Goal: Transaction & Acquisition: Subscribe to service/newsletter

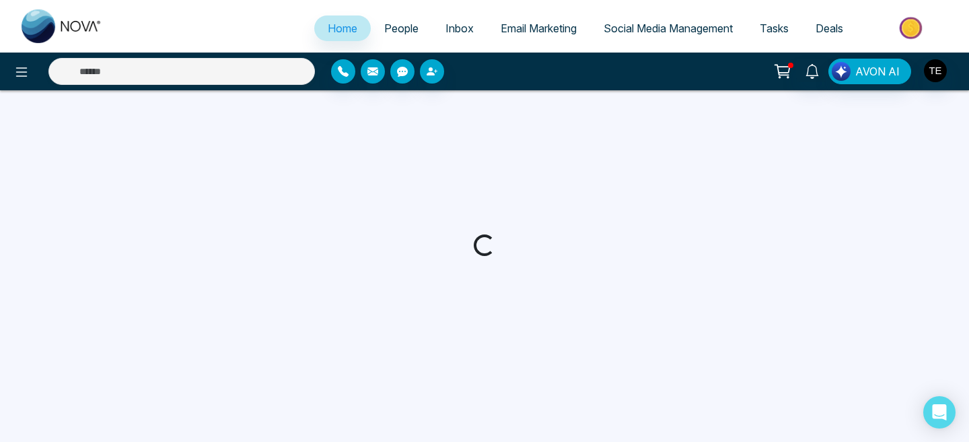
select select "*"
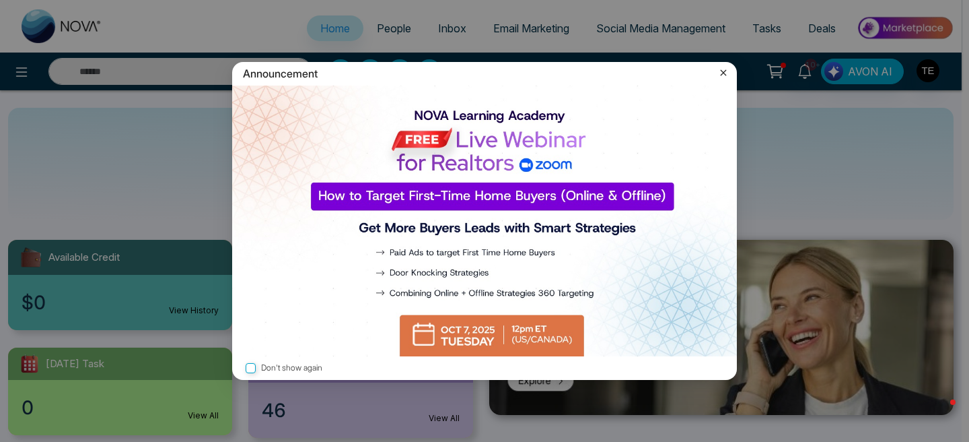
click at [725, 73] on icon at bounding box center [723, 72] width 13 height 13
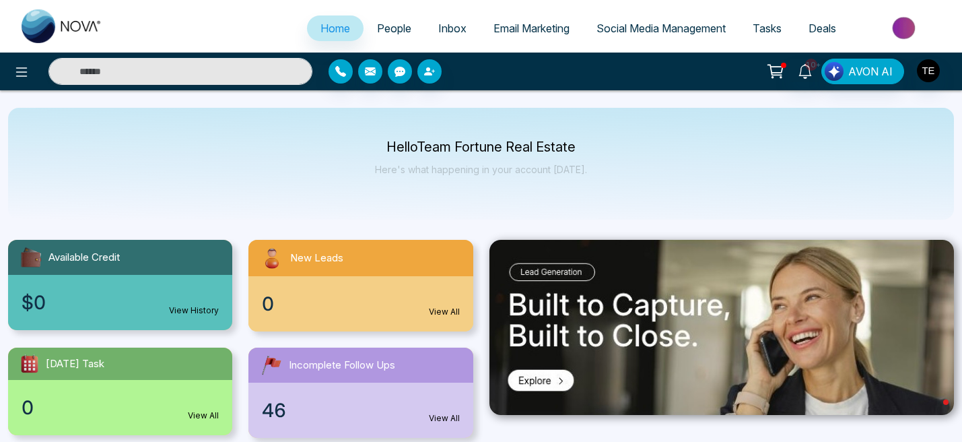
click at [507, 30] on span "Email Marketing" at bounding box center [531, 28] width 76 height 13
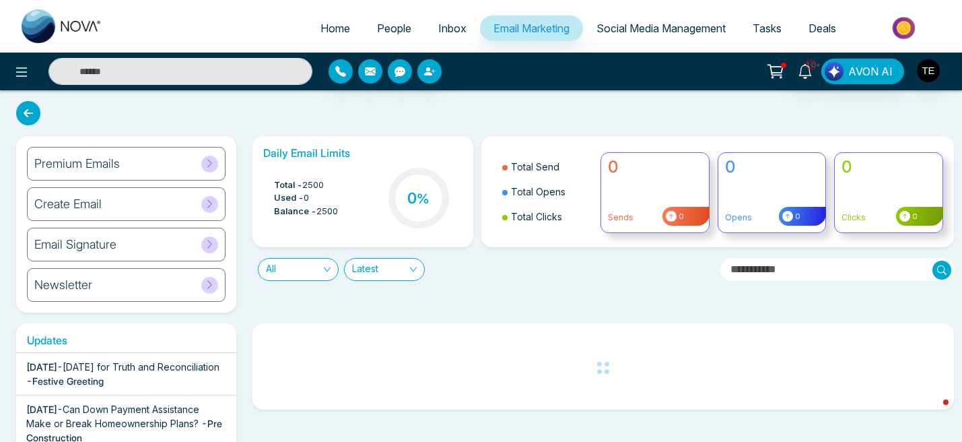
click at [180, 168] on div "Premium Emails" at bounding box center [126, 164] width 199 height 34
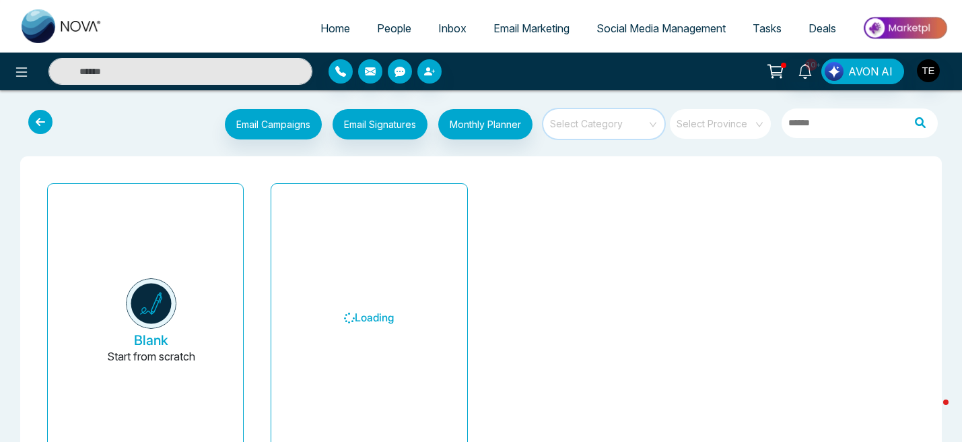
click at [611, 123] on input "search" at bounding box center [599, 119] width 97 height 20
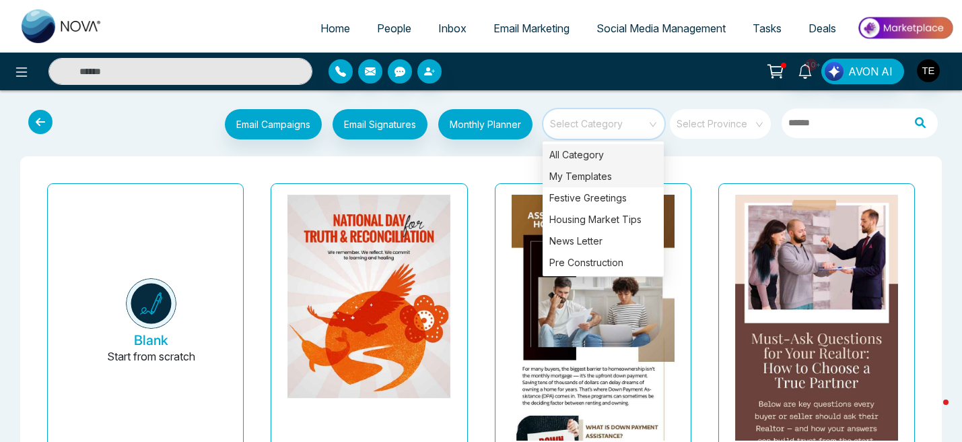
click at [601, 174] on div "My Templates" at bounding box center [603, 177] width 121 height 22
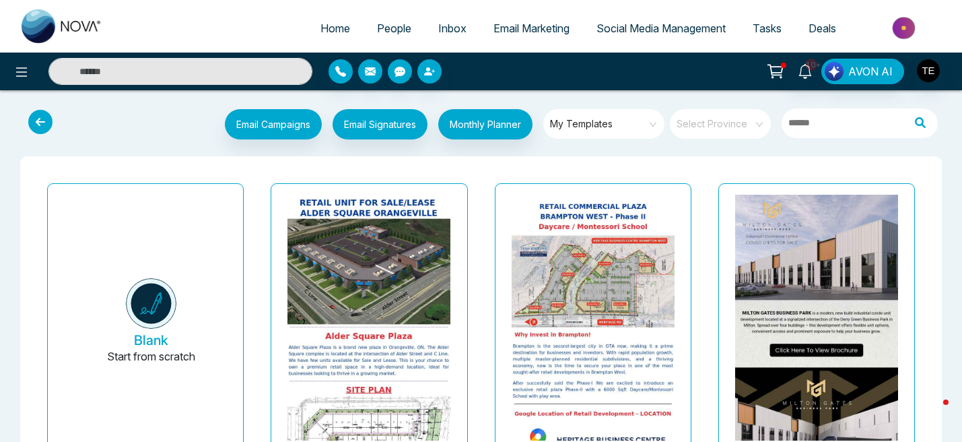
click at [328, 28] on span "Home" at bounding box center [335, 28] width 30 height 13
select select "*"
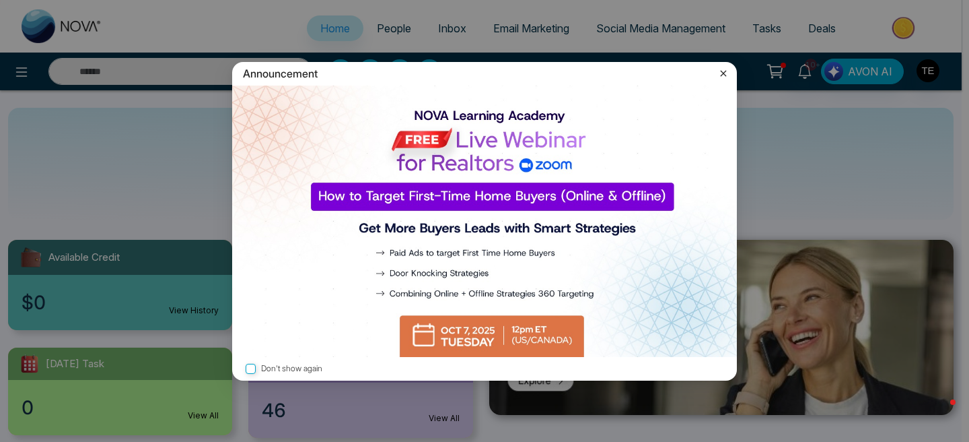
click at [494, 23] on div "Announcement Don't show again" at bounding box center [484, 221] width 969 height 442
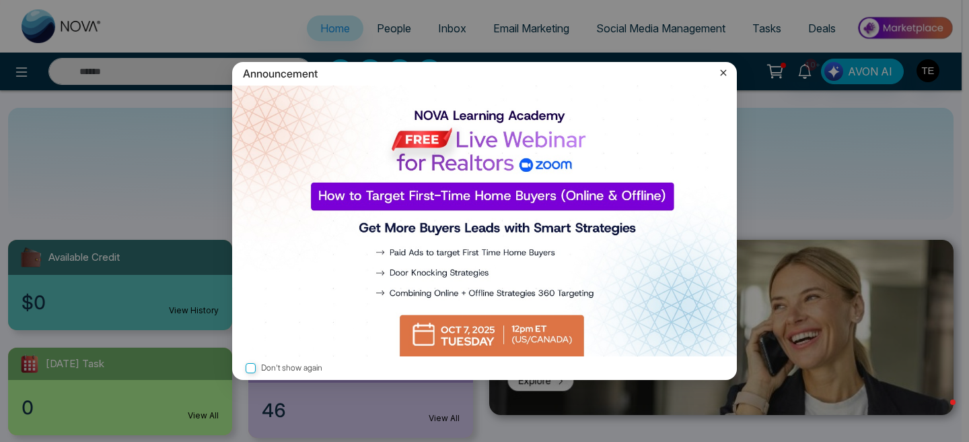
click at [723, 75] on icon at bounding box center [723, 72] width 13 height 13
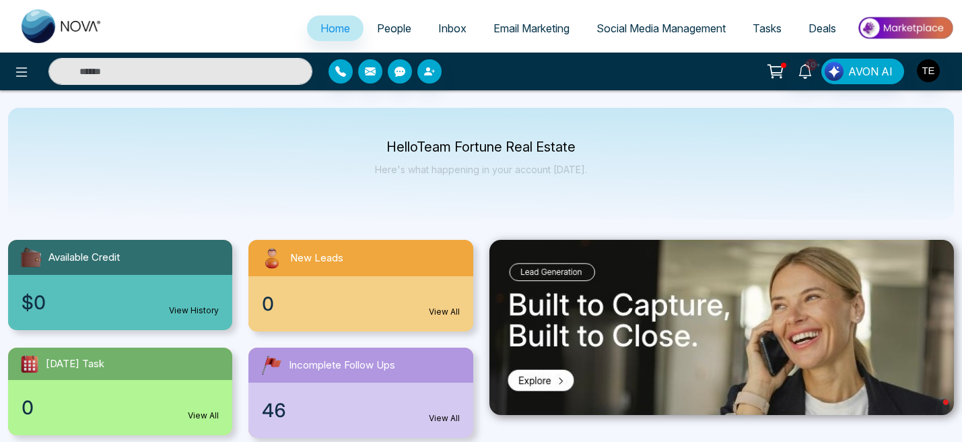
click at [506, 32] on span "Email Marketing" at bounding box center [531, 28] width 76 height 13
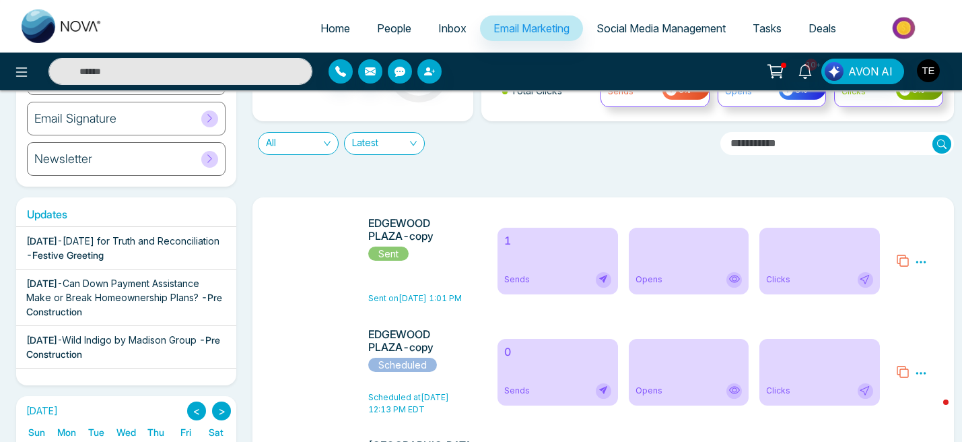
scroll to position [113, 0]
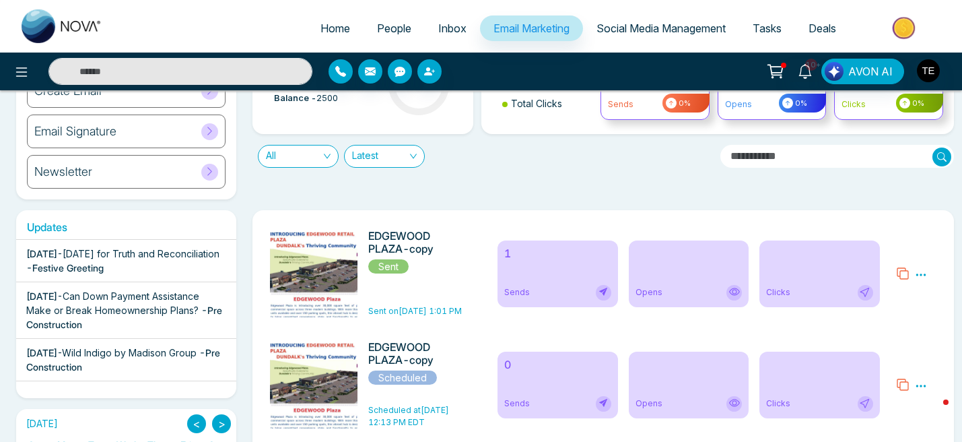
click at [921, 272] on icon at bounding box center [921, 275] width 12 height 12
click at [899, 333] on span "Delete" at bounding box center [892, 332] width 30 height 11
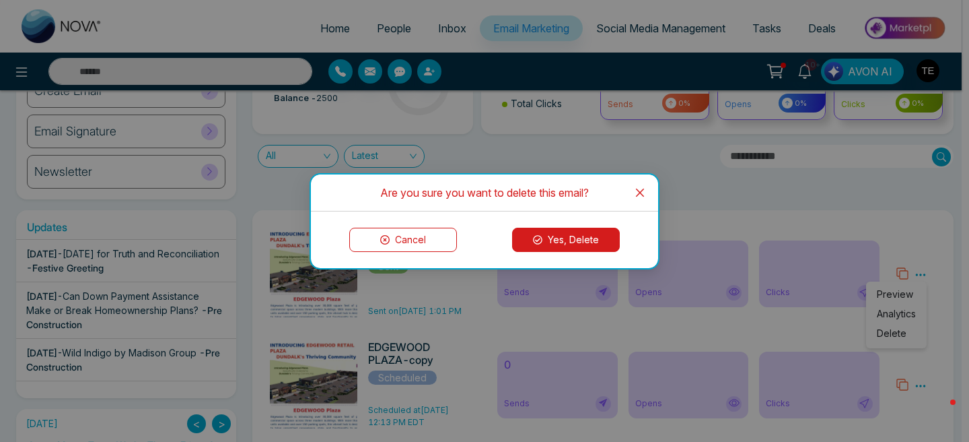
click at [602, 244] on button "Yes, Delete" at bounding box center [566, 240] width 108 height 24
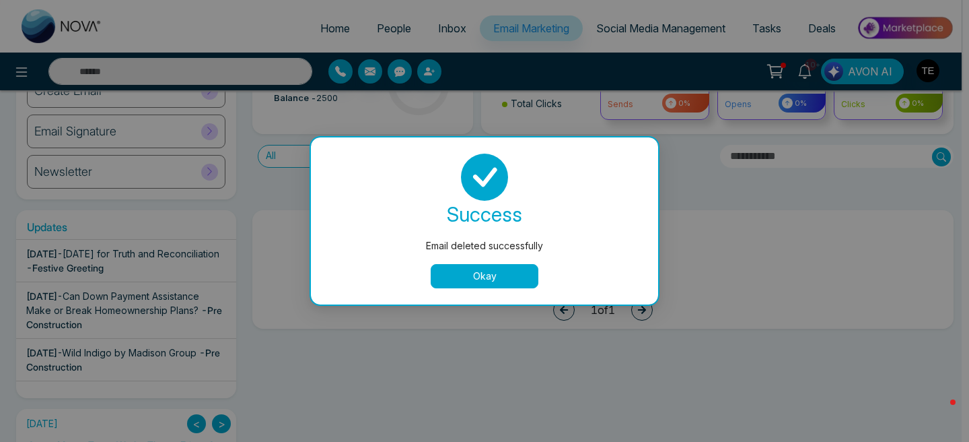
click at [471, 275] on button "Okay" at bounding box center [485, 276] width 108 height 24
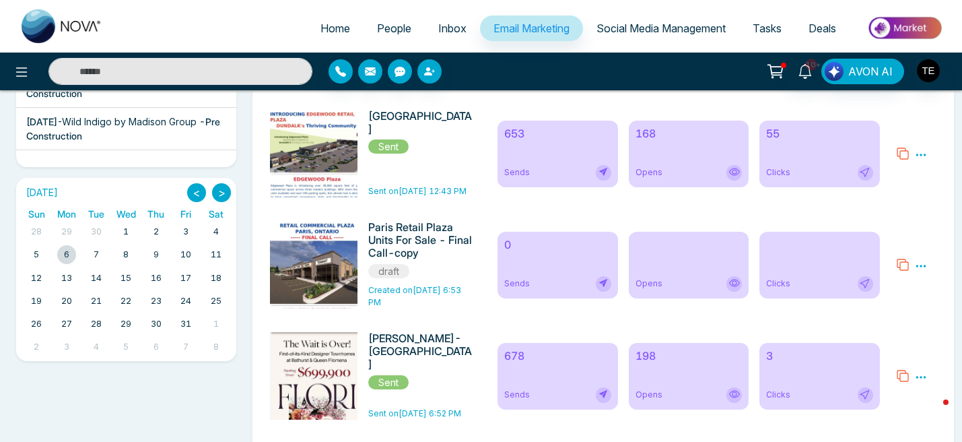
scroll to position [288, 0]
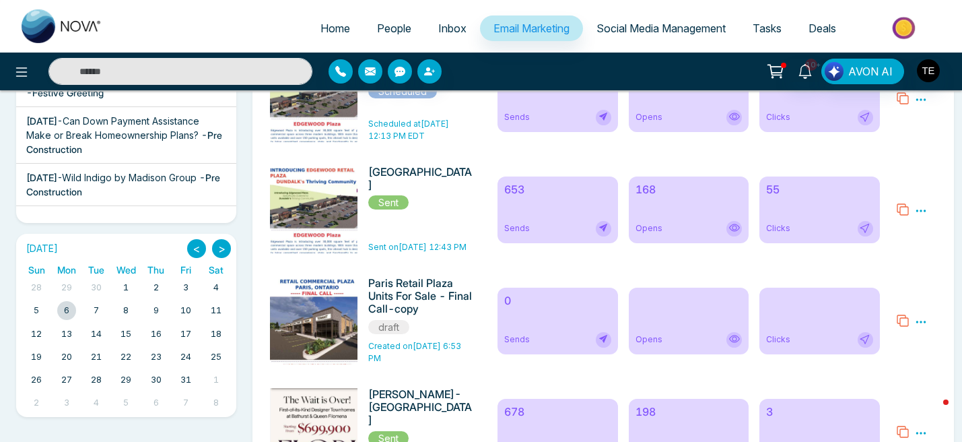
click at [919, 210] on icon at bounding box center [921, 211] width 12 height 12
click at [902, 209] on icon at bounding box center [902, 209] width 13 height 13
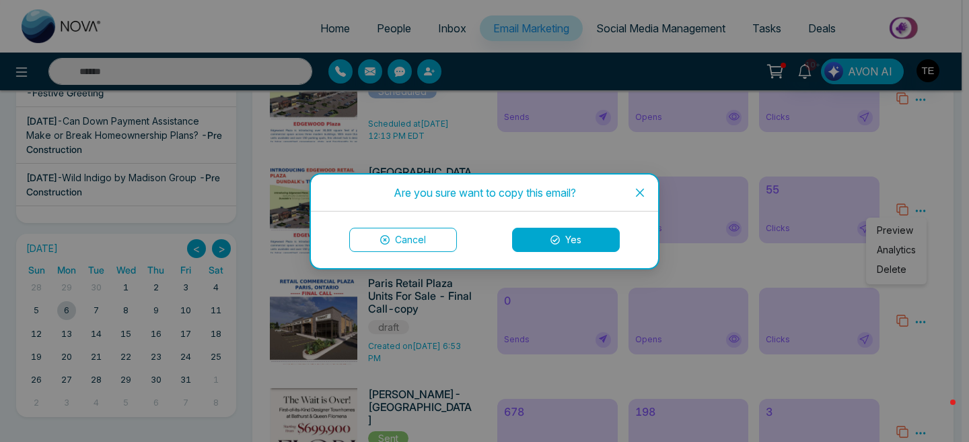
click at [563, 236] on button "Yes" at bounding box center [566, 240] width 108 height 24
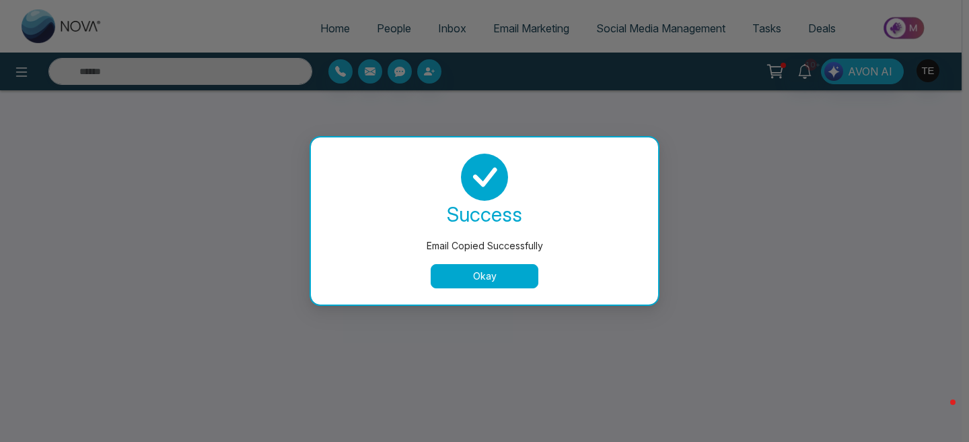
click at [508, 282] on button "Okay" at bounding box center [485, 276] width 108 height 24
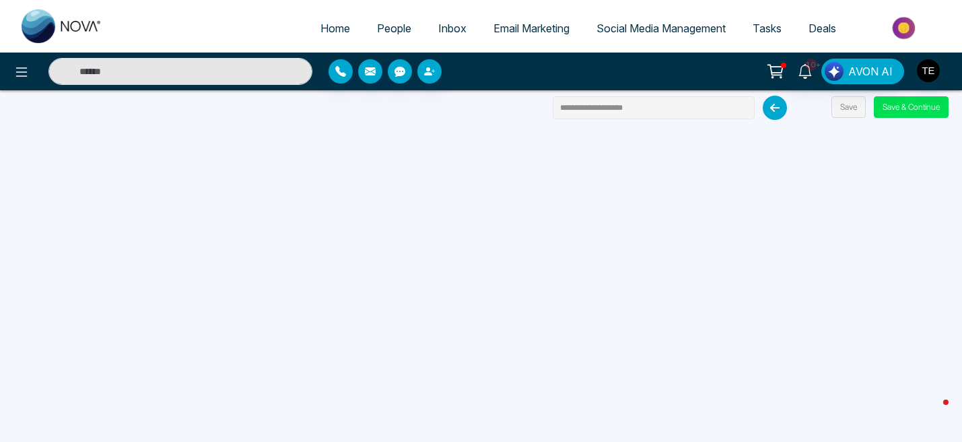
click at [673, 109] on input "**********" at bounding box center [654, 107] width 202 height 23
type input "**********"
click at [847, 111] on button "Save" at bounding box center [848, 107] width 34 height 22
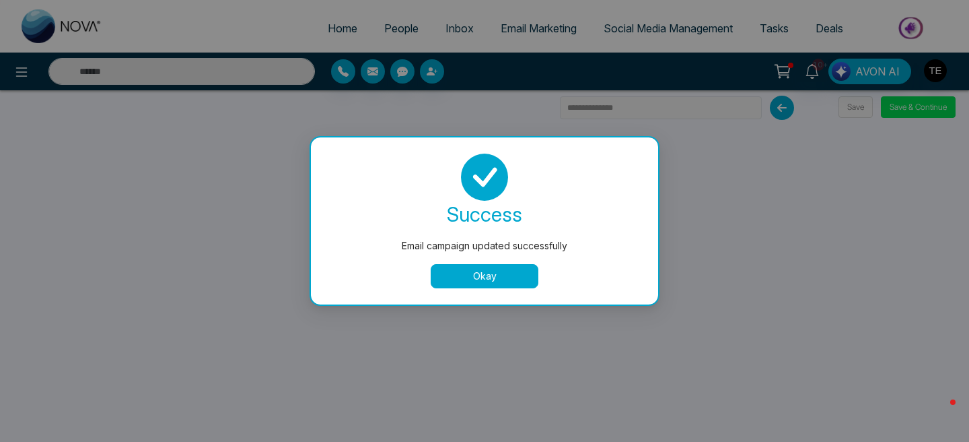
click at [508, 273] on button "Okay" at bounding box center [485, 276] width 108 height 24
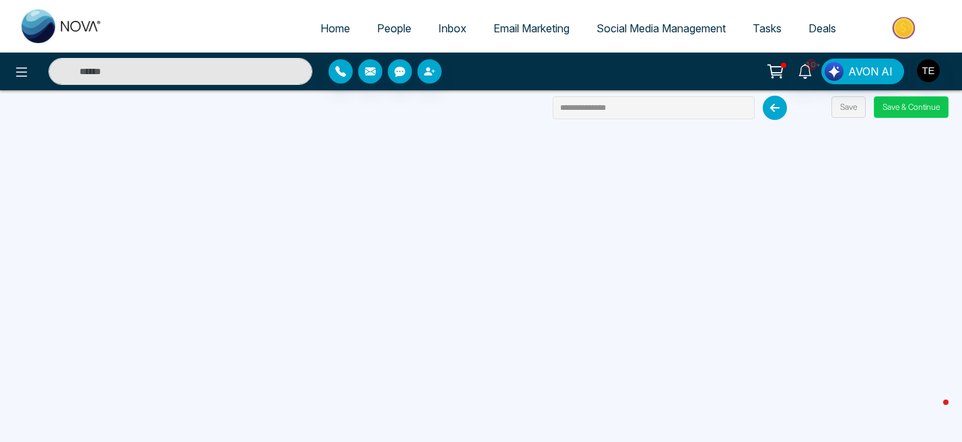
click at [910, 109] on button "Save & Continue" at bounding box center [911, 107] width 75 height 22
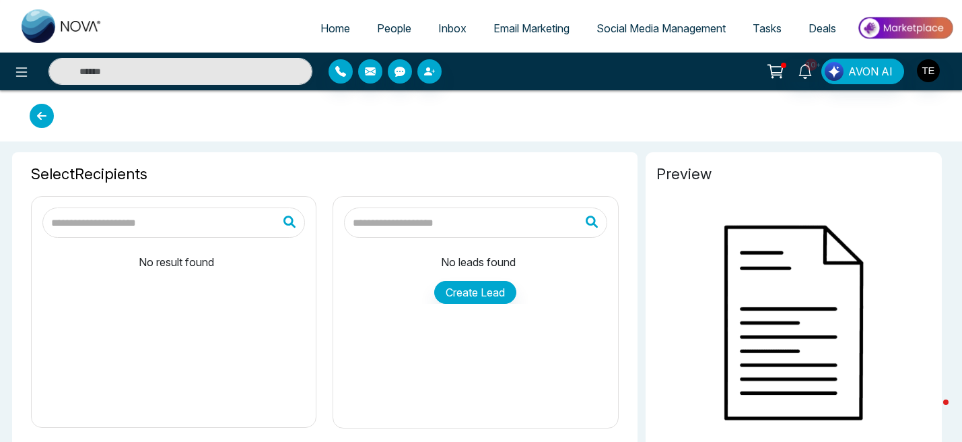
type input "**********"
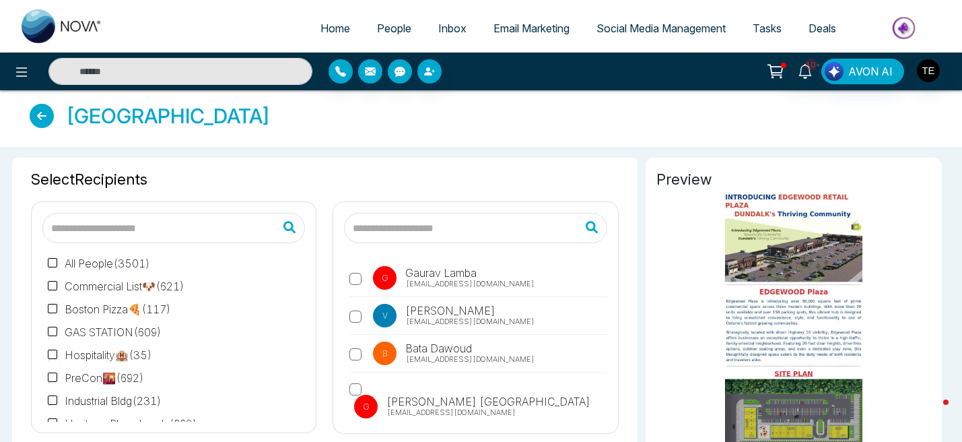
click at [430, 228] on input "text" at bounding box center [475, 228] width 263 height 30
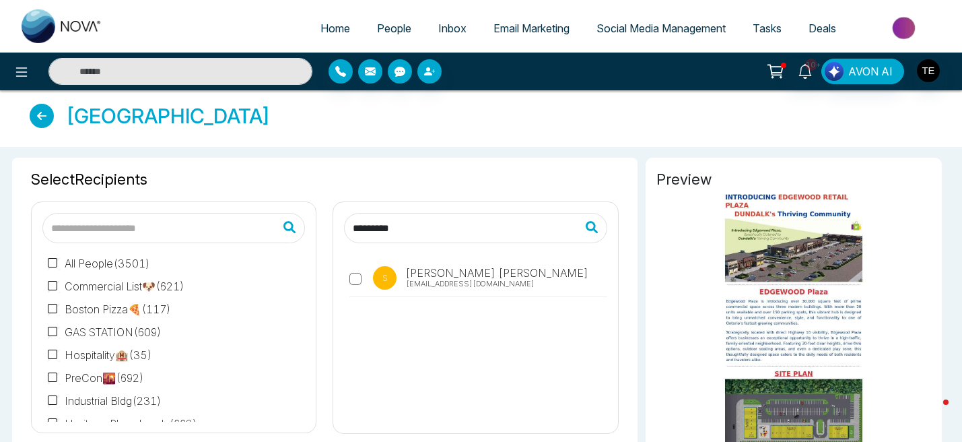
drag, startPoint x: 415, startPoint y: 228, endPoint x: 345, endPoint y: 228, distance: 70.0
click at [345, 228] on input "*********" at bounding box center [475, 228] width 263 height 30
click at [420, 228] on input "*********" at bounding box center [475, 228] width 263 height 30
type input "*"
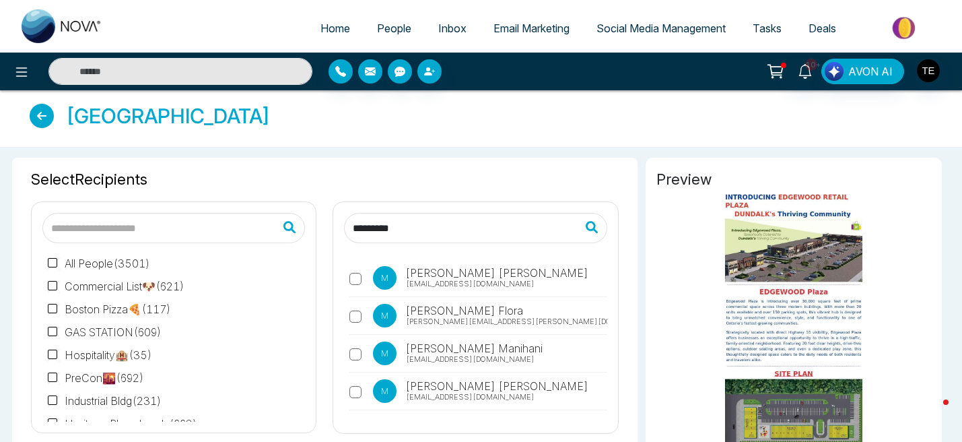
type input "*********"
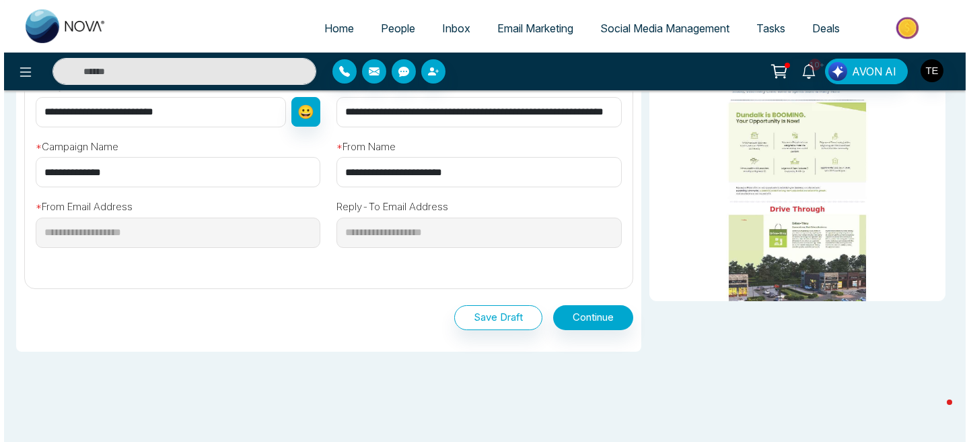
scroll to position [486, 0]
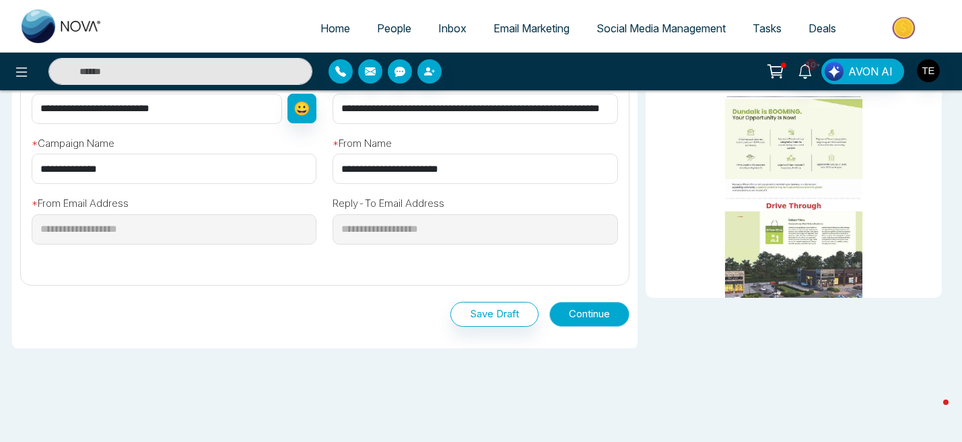
click at [601, 316] on button "Continue" at bounding box center [589, 314] width 80 height 25
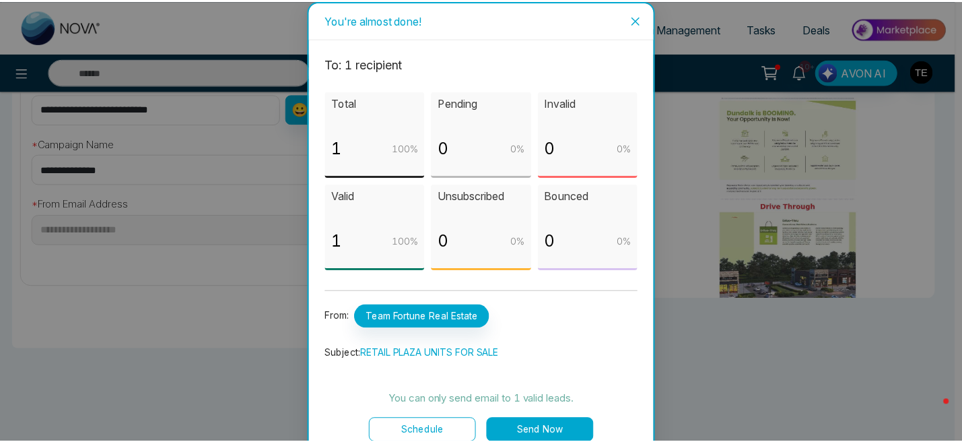
scroll to position [18, 0]
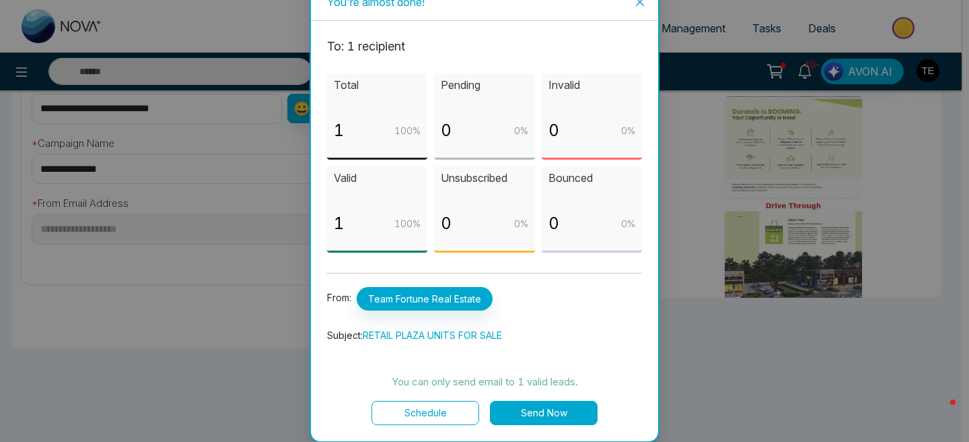
click at [571, 415] on button "Send Now" at bounding box center [544, 413] width 108 height 24
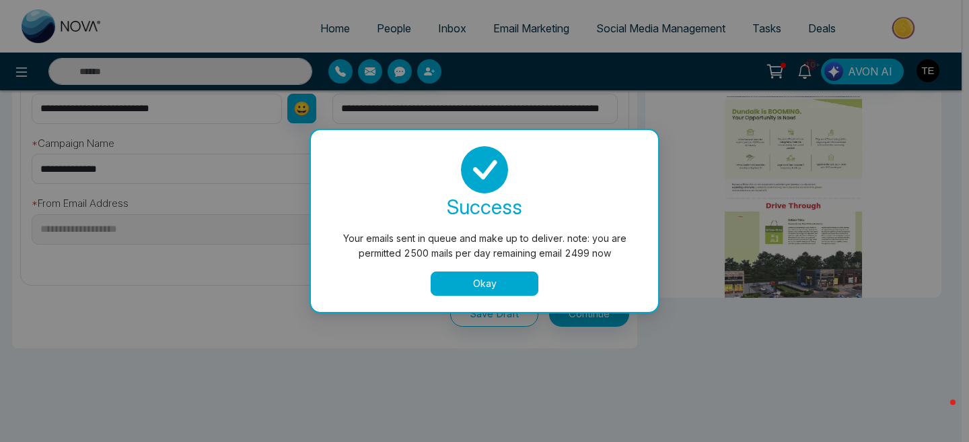
click at [492, 283] on button "Okay" at bounding box center [485, 283] width 108 height 24
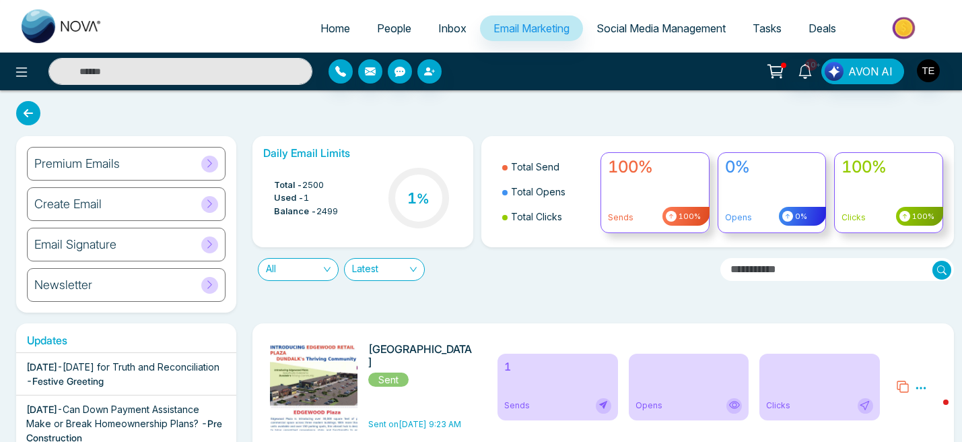
click at [513, 33] on span "Email Marketing" at bounding box center [531, 28] width 76 height 13
click at [160, 162] on div "Premium Emails" at bounding box center [126, 164] width 199 height 34
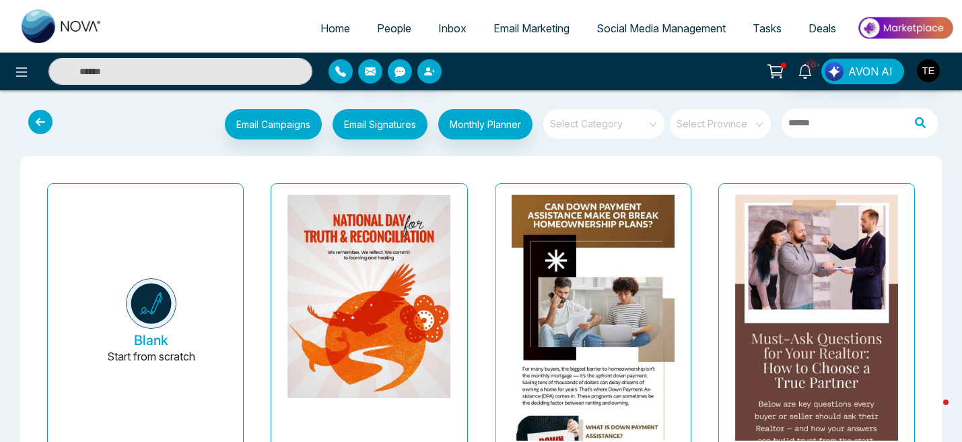
click at [588, 129] on span at bounding box center [599, 124] width 97 height 30
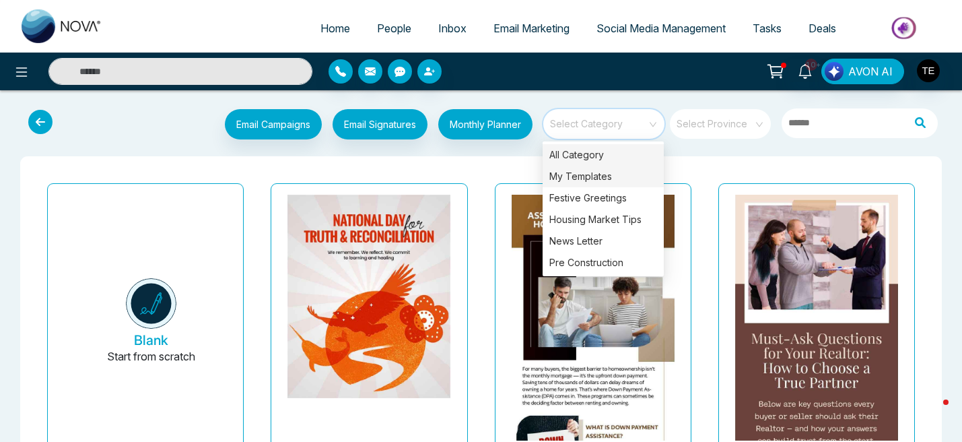
click at [580, 174] on div "My Templates" at bounding box center [603, 177] width 121 height 22
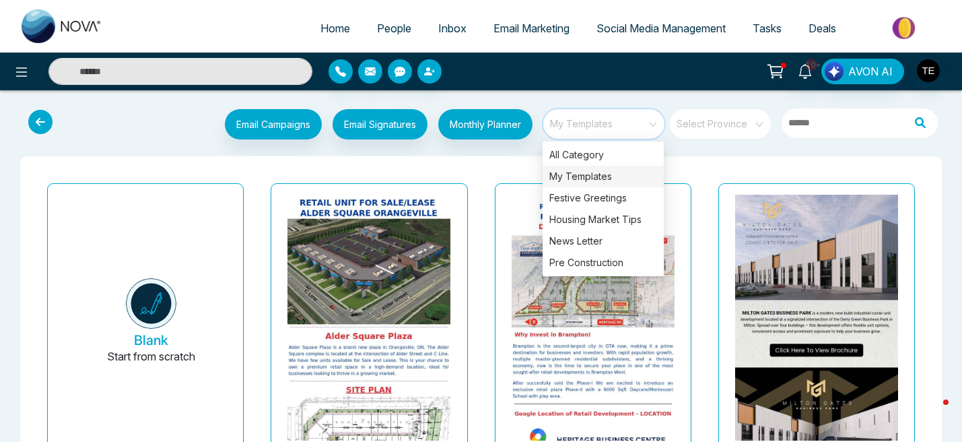
click at [616, 176] on div "My Templates" at bounding box center [603, 177] width 121 height 22
click at [584, 181] on div "My Templates" at bounding box center [603, 177] width 121 height 22
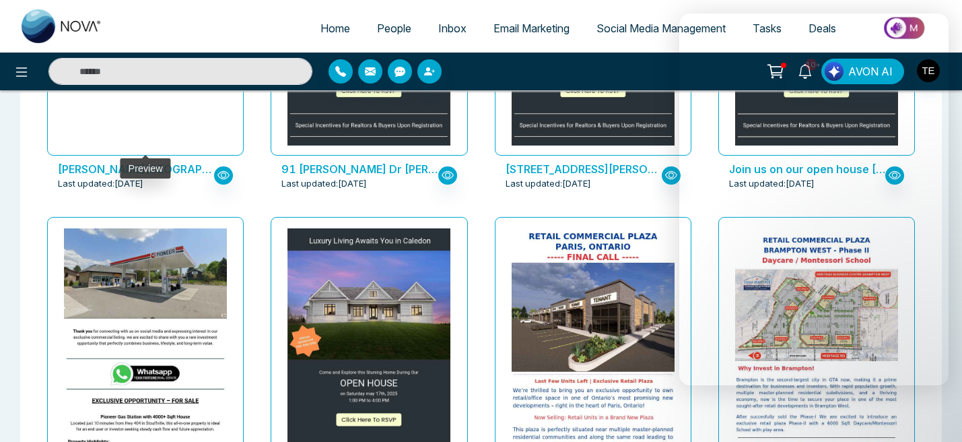
scroll to position [625, 0]
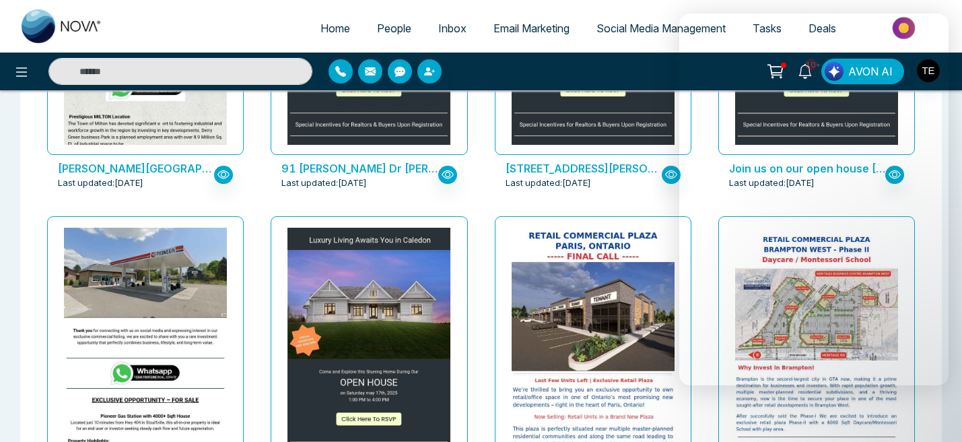
click at [520, 28] on span "Email Marketing" at bounding box center [531, 28] width 76 height 13
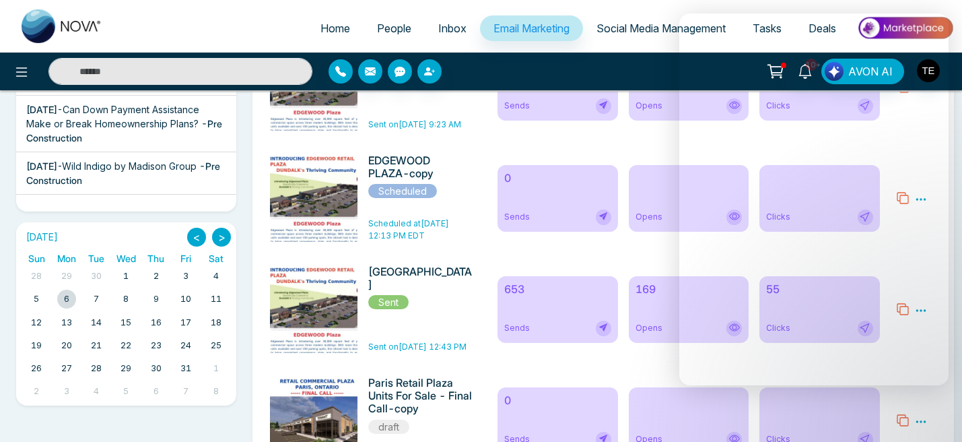
scroll to position [302, 0]
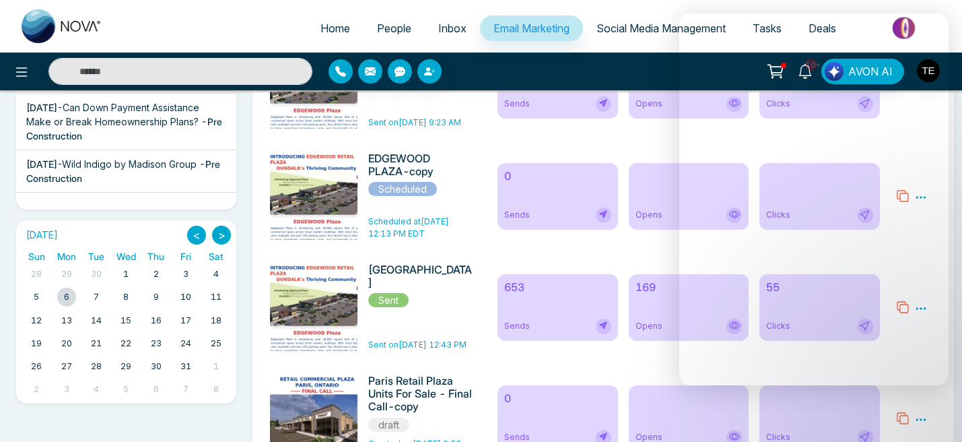
click at [657, 312] on div "169 Opens" at bounding box center [689, 307] width 120 height 67
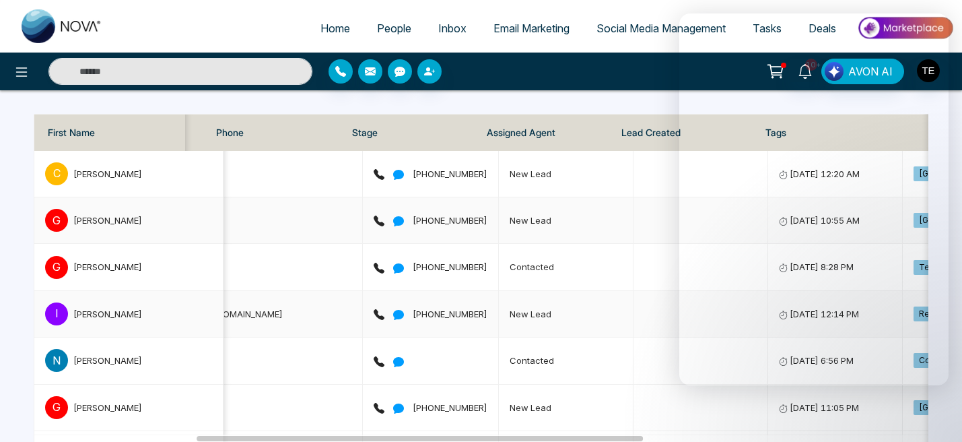
scroll to position [0, 331]
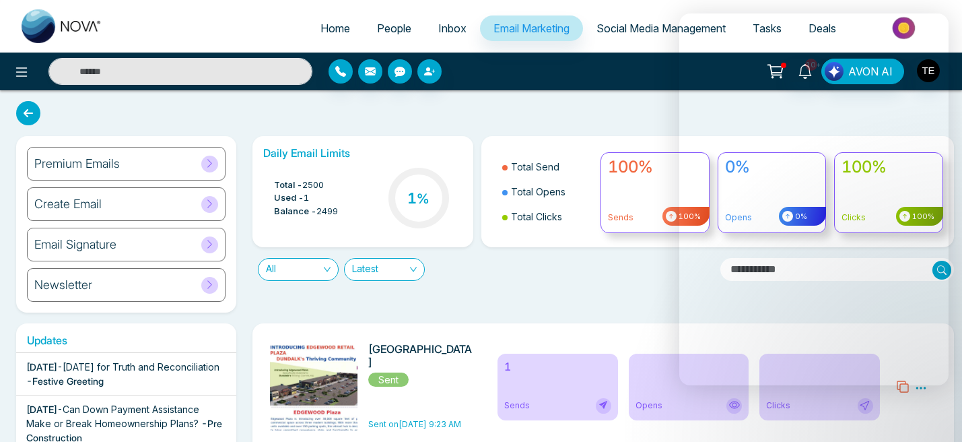
click at [516, 30] on span "Email Marketing" at bounding box center [531, 28] width 76 height 13
click at [189, 163] on div "Premium Emails" at bounding box center [126, 164] width 199 height 34
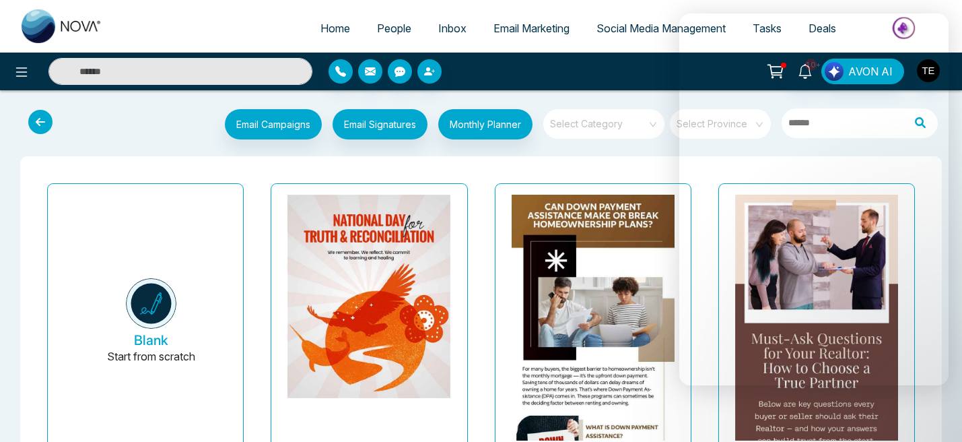
click at [581, 131] on span at bounding box center [599, 124] width 97 height 30
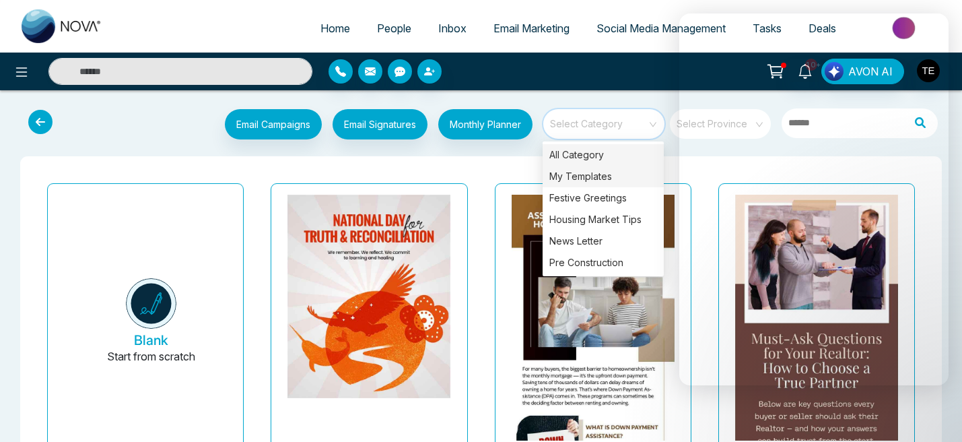
click at [580, 176] on div "My Templates" at bounding box center [603, 177] width 121 height 22
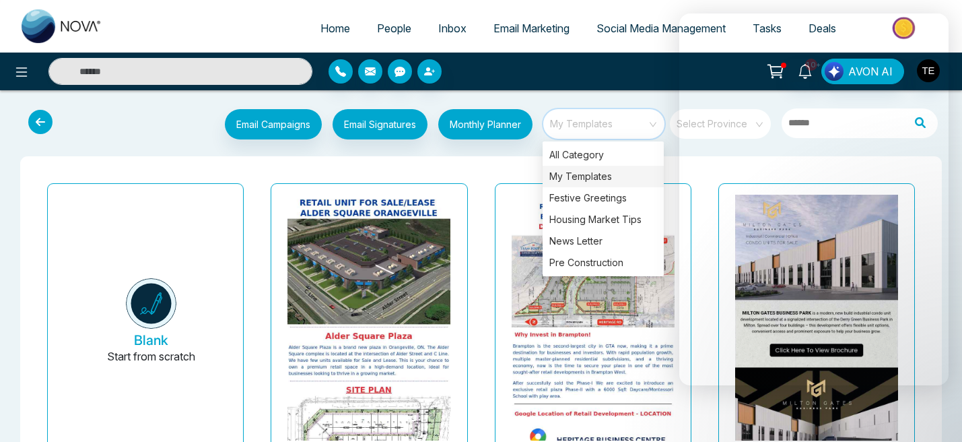
click at [592, 178] on div "My Templates" at bounding box center [603, 177] width 121 height 22
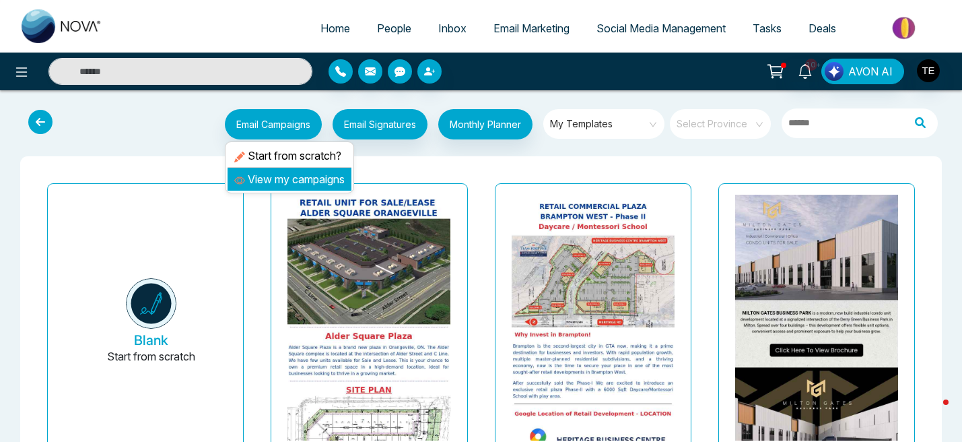
click at [279, 176] on link "View my campaigns" at bounding box center [289, 178] width 110 height 13
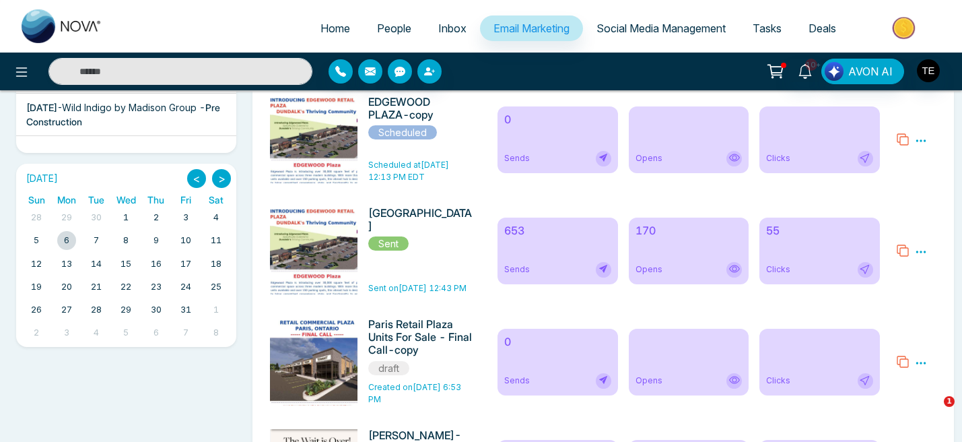
scroll to position [358, 0]
click at [678, 364] on div "Opens" at bounding box center [689, 362] width 120 height 67
click at [677, 367] on div "Opens" at bounding box center [689, 362] width 120 height 67
